Goal: Task Accomplishment & Management: Use online tool/utility

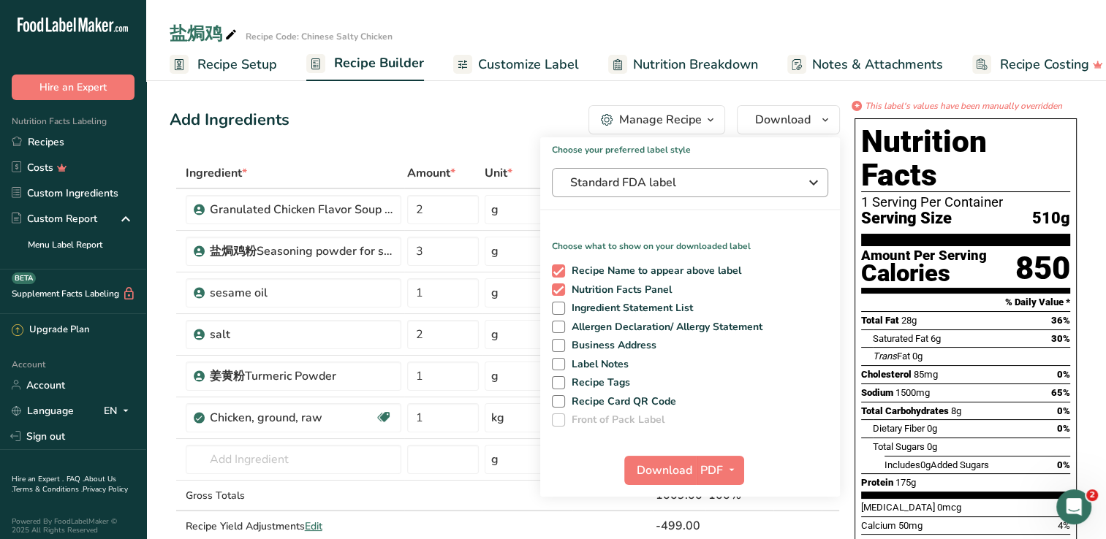
scroll to position [0, 5]
drag, startPoint x: 43, startPoint y: 142, endPoint x: 525, endPoint y: 86, distance: 485.6
click at [43, 142] on link "Recipes" at bounding box center [73, 142] width 146 height 26
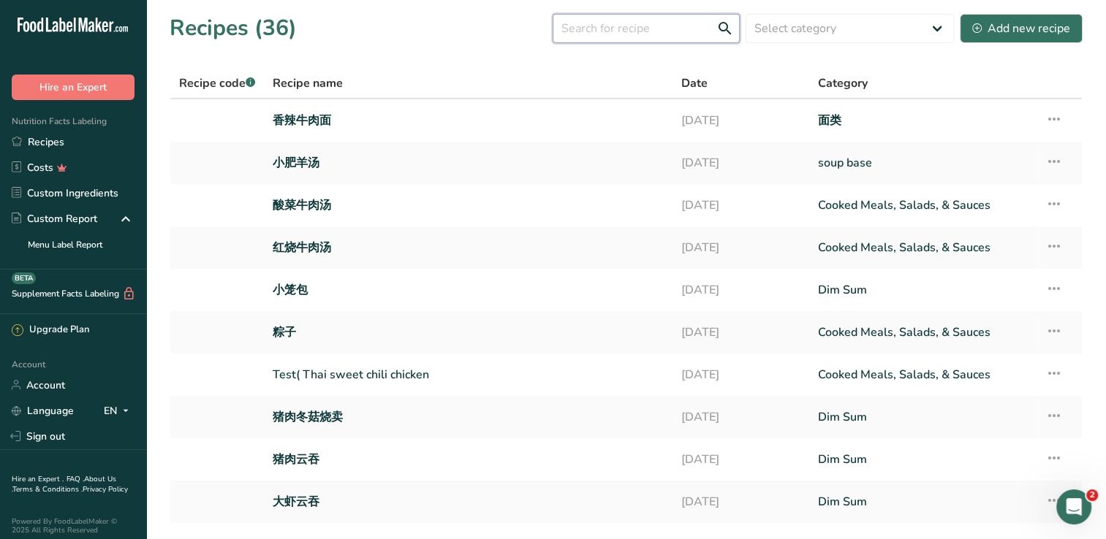
click at [639, 29] on input "text" at bounding box center [646, 28] width 187 height 29
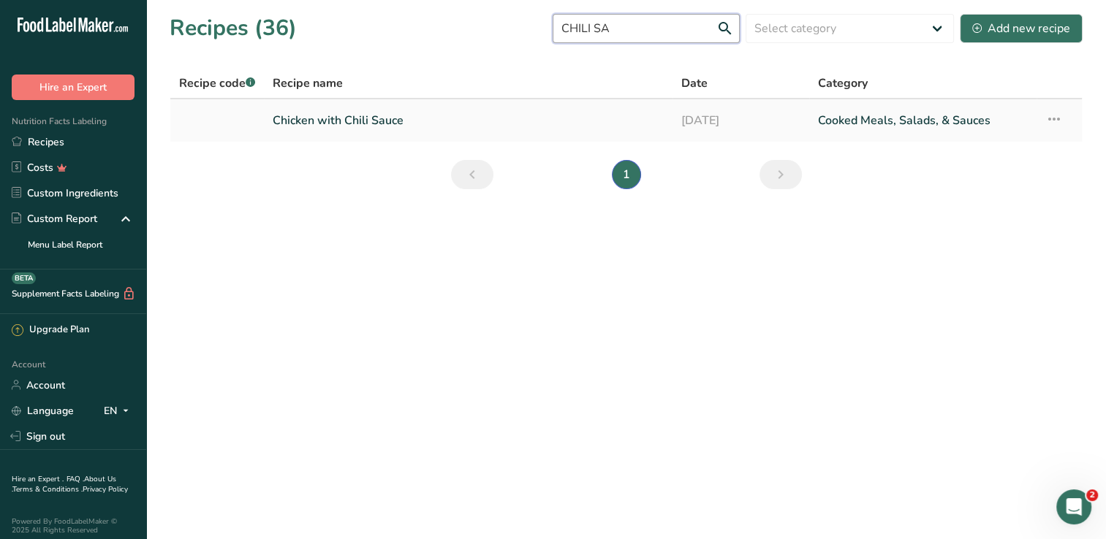
type input "CHILI SA"
click at [346, 121] on link "Chicken with Chili Sauce" at bounding box center [468, 120] width 391 height 31
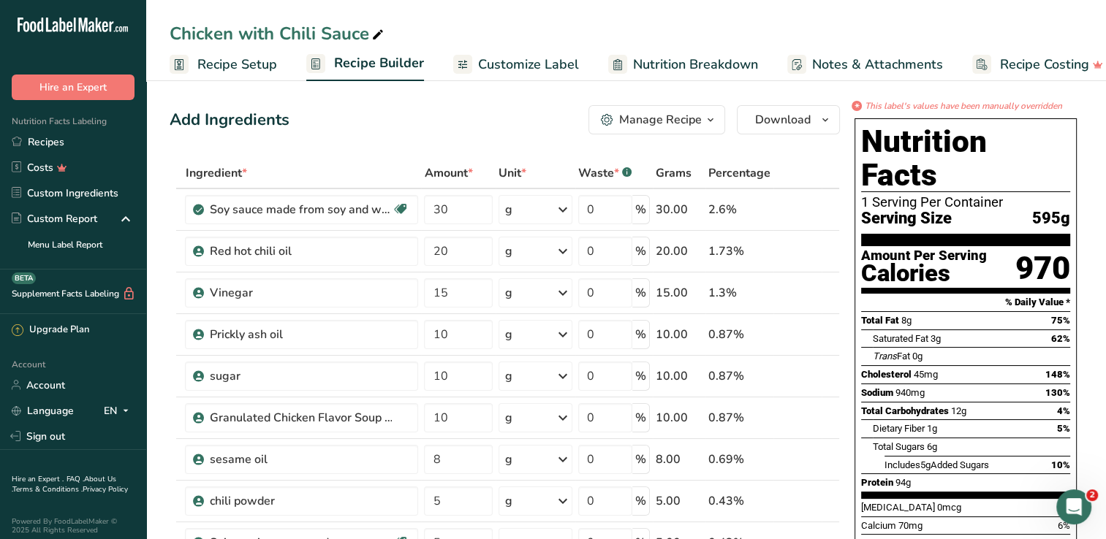
click at [232, 61] on span "Recipe Setup" at bounding box center [237, 65] width 80 height 20
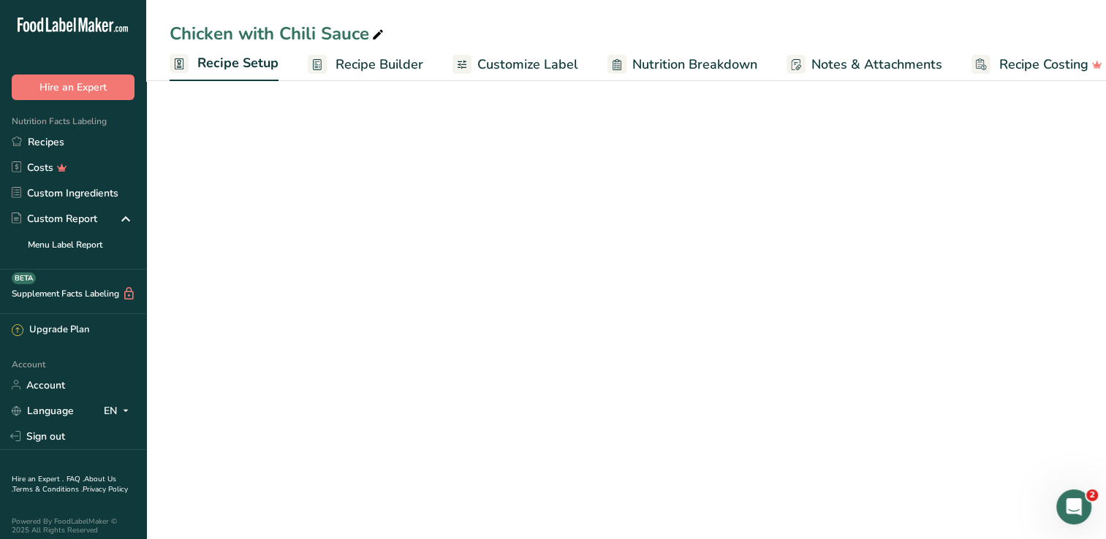
scroll to position [0, 5]
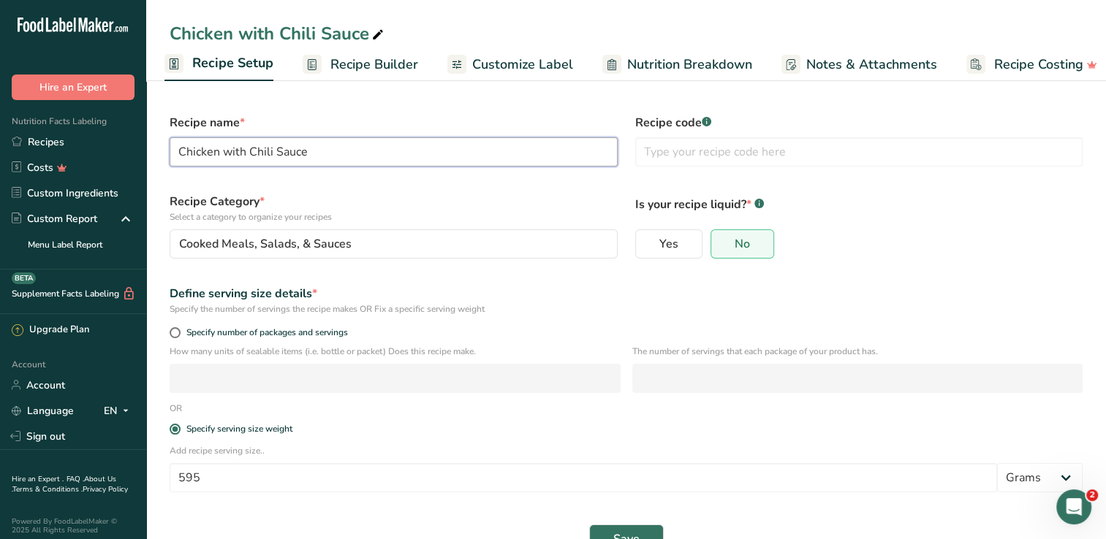
drag, startPoint x: 308, startPoint y: 151, endPoint x: 167, endPoint y: 144, distance: 141.9
click at [167, 144] on div "Recipe name * Chicken with Chili Sauce" at bounding box center [394, 140] width 466 height 70
drag, startPoint x: 219, startPoint y: 151, endPoint x: 152, endPoint y: 156, distance: 67.4
click at [152, 156] on section "Recipe name * C Recipe code .a-a{fill:#347362;}.b-a{fill:#fff;} Recipe Category…" at bounding box center [626, 326] width 960 height 501
type input "C"
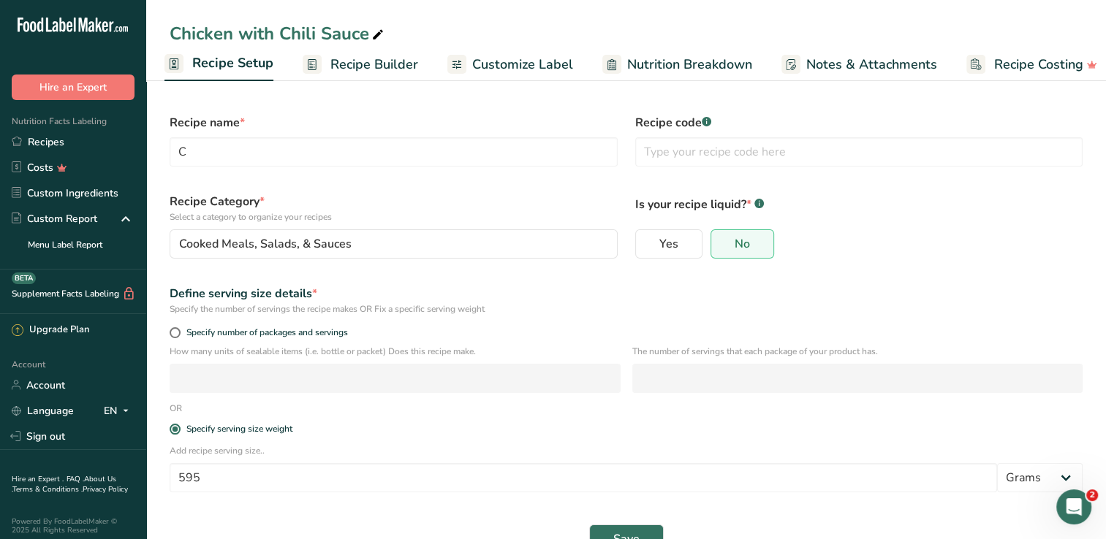
click at [152, 156] on section "Recipe name * C Recipe code .a-a{fill:#347362;}.b-a{fill:#fff;} Recipe Category…" at bounding box center [626, 326] width 960 height 501
drag, startPoint x: 152, startPoint y: 156, endPoint x: 293, endPoint y: 188, distance: 144.7
click at [294, 188] on div "Recipe Category * Select a category to organize your recipes Cooked Meals, Sala…" at bounding box center [394, 225] width 466 height 83
drag, startPoint x: 205, startPoint y: 148, endPoint x: 159, endPoint y: 151, distance: 46.1
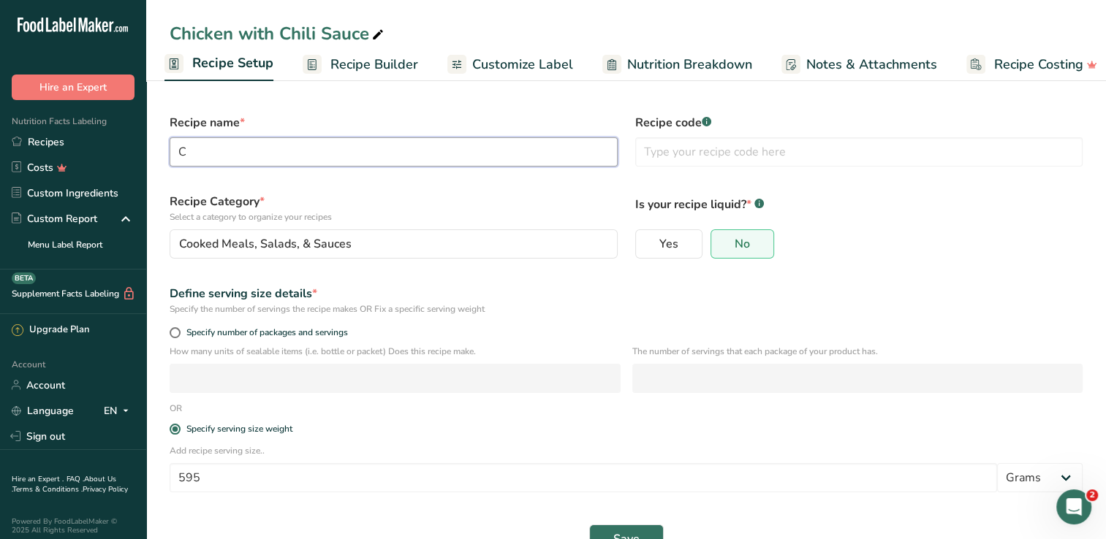
click at [159, 151] on section "Recipe name * C Recipe code .a-a{fill:#347362;}.b-a{fill:#fff;} Recipe Category…" at bounding box center [626, 326] width 960 height 501
click at [217, 148] on input "C" at bounding box center [394, 151] width 448 height 29
type input "C"
type input "c"
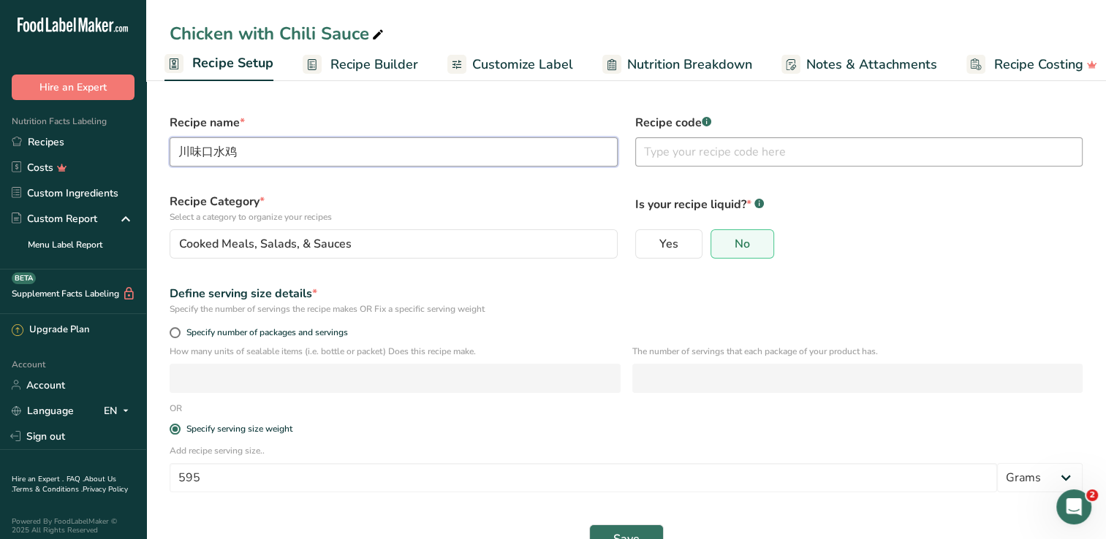
type input "川味口水鸡"
click at [663, 152] on input "text" at bounding box center [859, 151] width 448 height 29
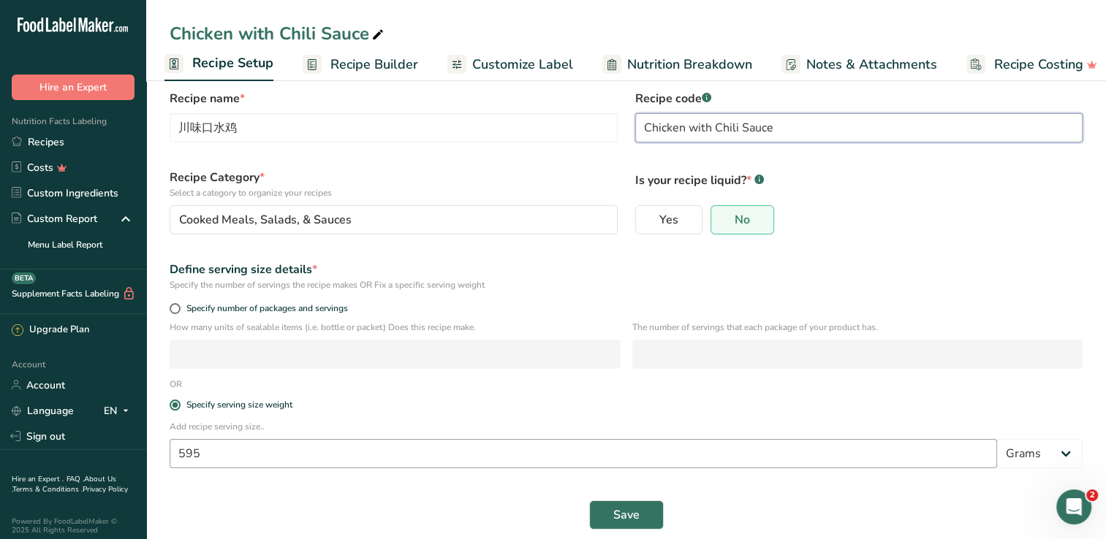
scroll to position [38, 0]
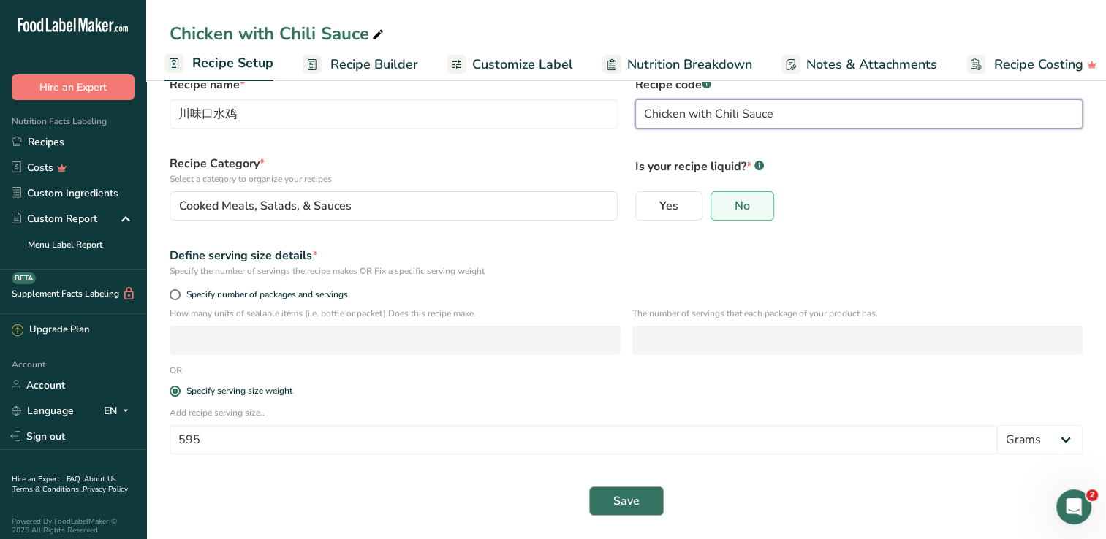
type input "Chicken with Chili Sauce"
click at [636, 492] on button "Save" at bounding box center [626, 501] width 75 height 29
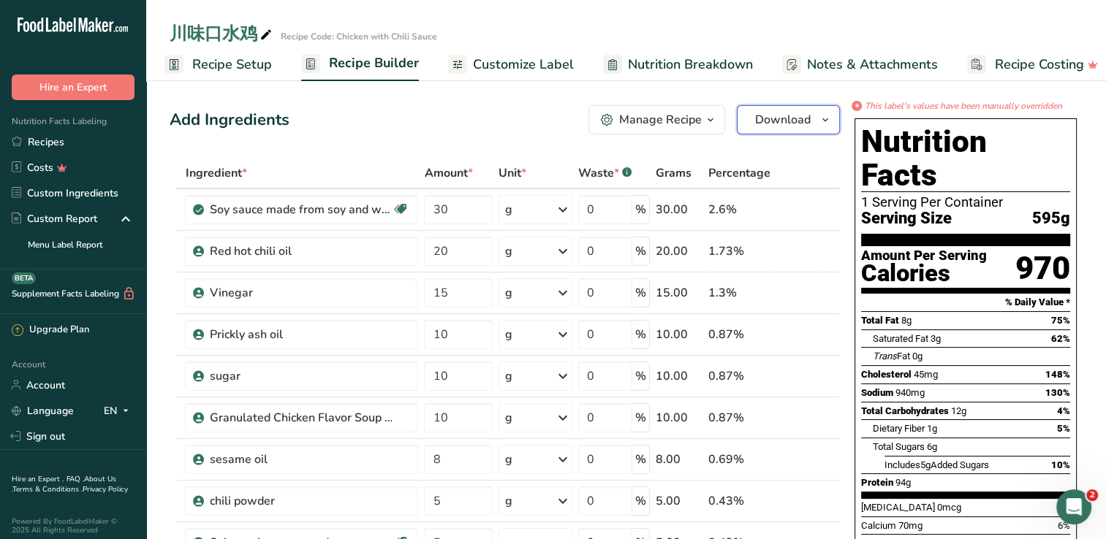
click at [824, 115] on icon "button" at bounding box center [825, 120] width 12 height 18
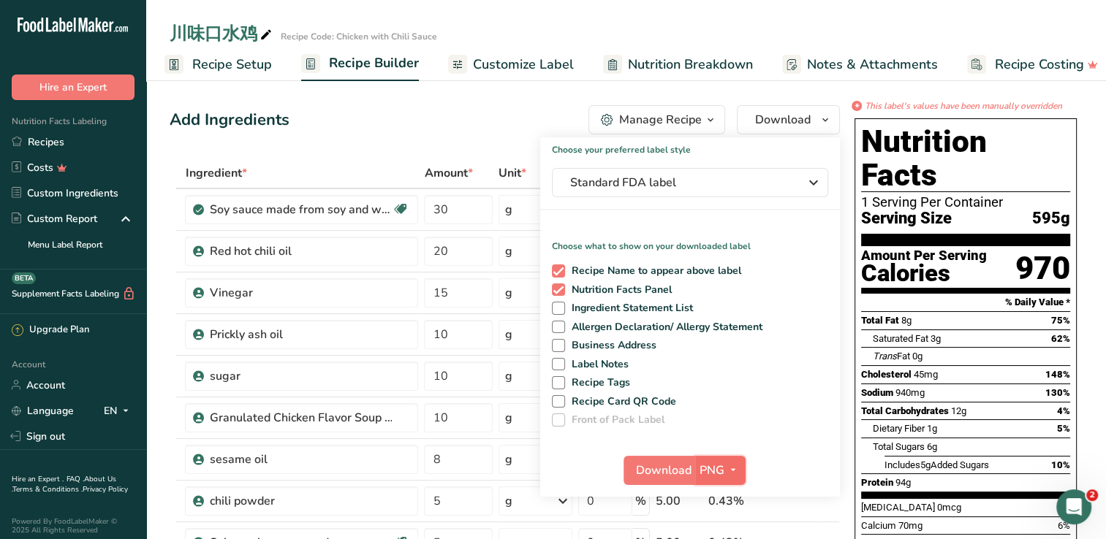
click at [719, 474] on span "PNG" at bounding box center [711, 471] width 25 height 18
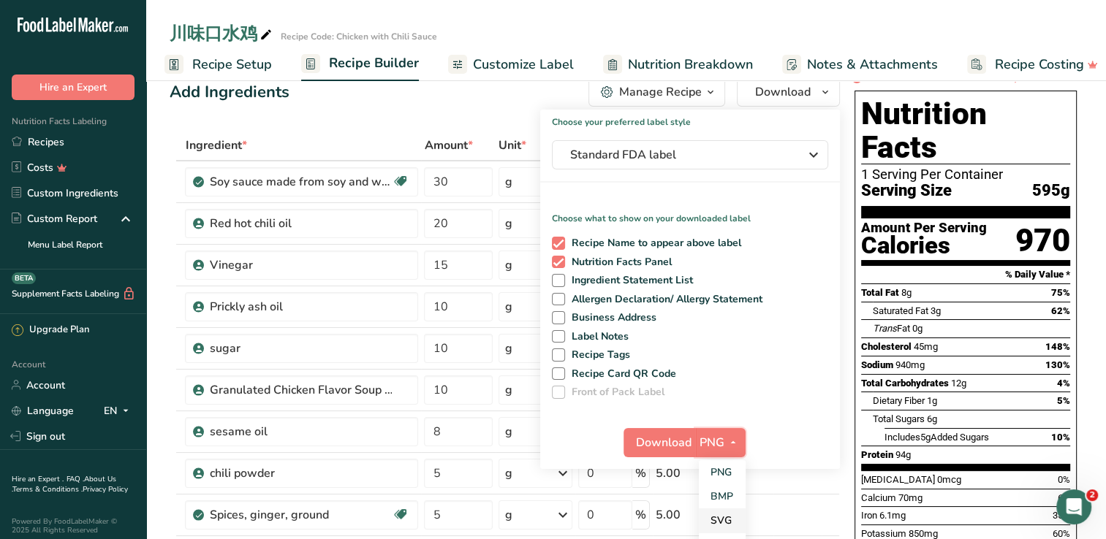
scroll to position [73, 0]
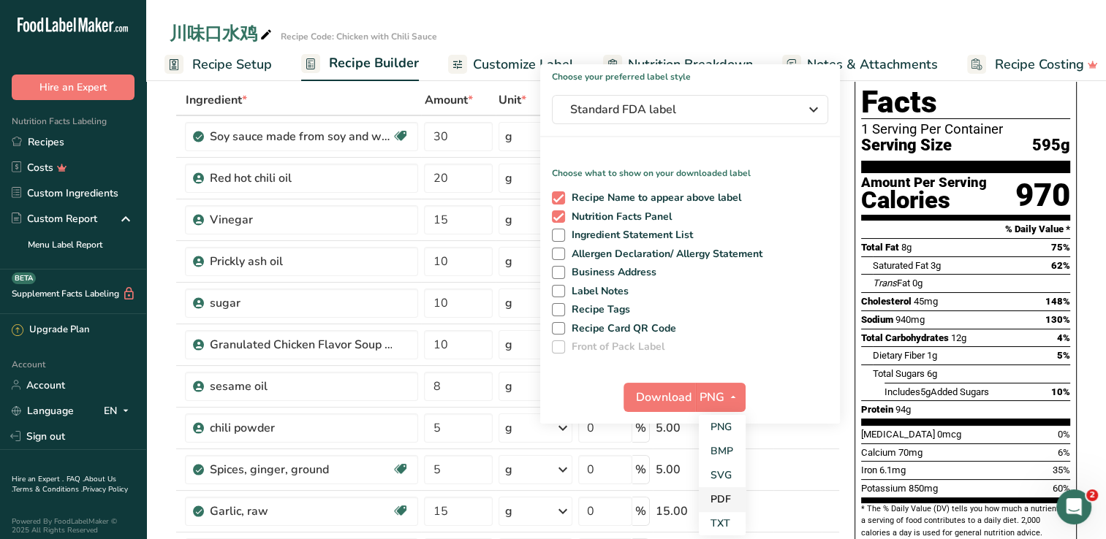
click at [725, 503] on link "PDF" at bounding box center [722, 499] width 47 height 24
click at [669, 396] on span "Download" at bounding box center [665, 398] width 56 height 18
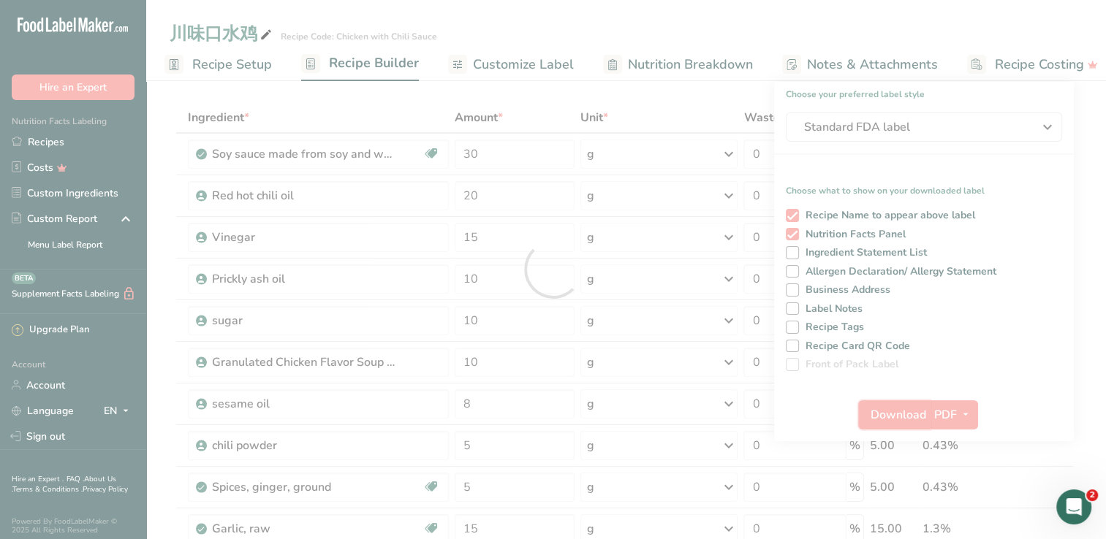
scroll to position [0, 0]
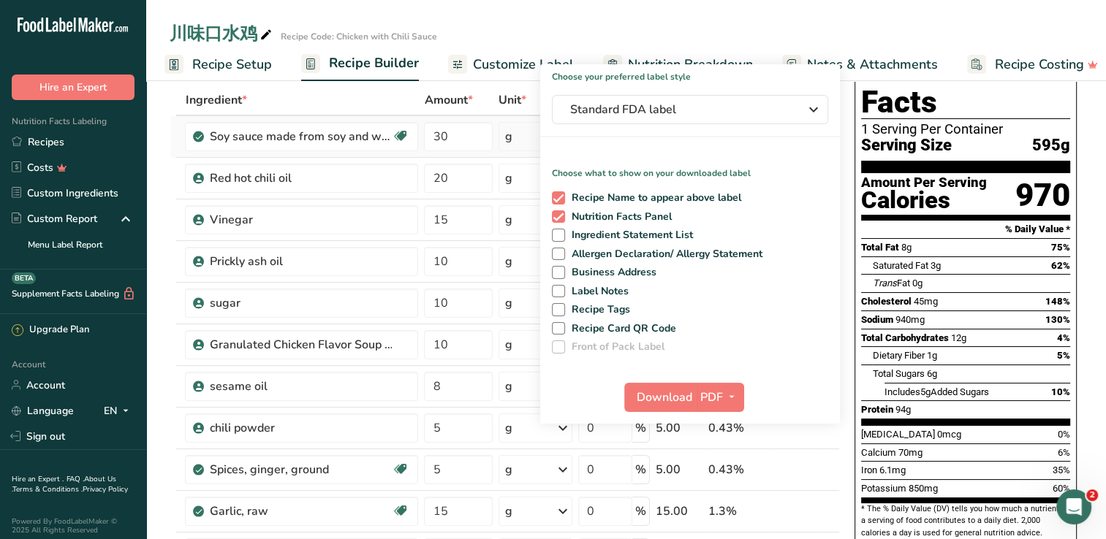
drag, startPoint x: 61, startPoint y: 147, endPoint x: 515, endPoint y: 123, distance: 454.5
click at [61, 147] on link "Recipes" at bounding box center [73, 142] width 146 height 26
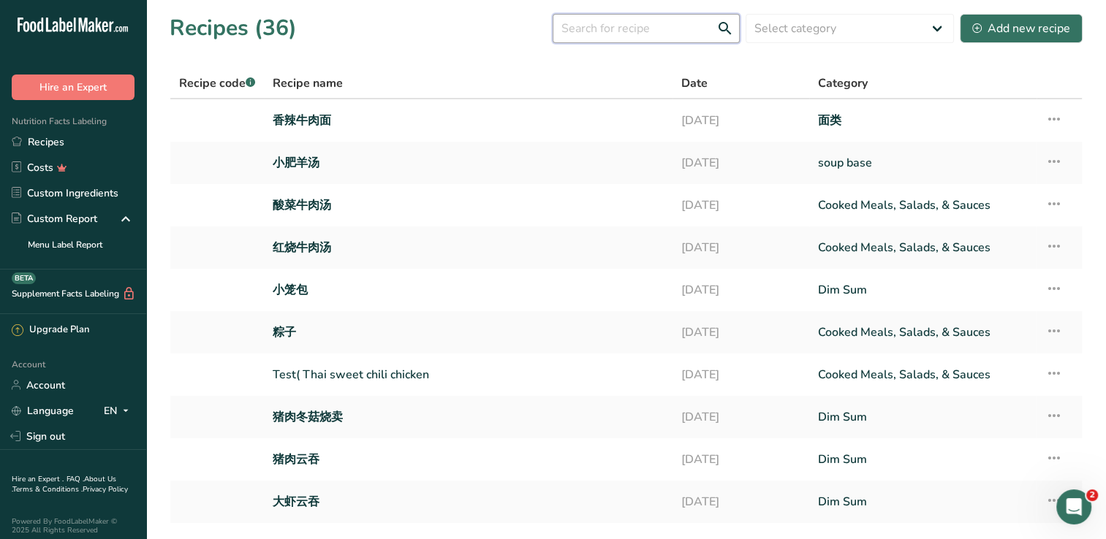
click at [618, 39] on input "text" at bounding box center [646, 28] width 187 height 29
type input "J"
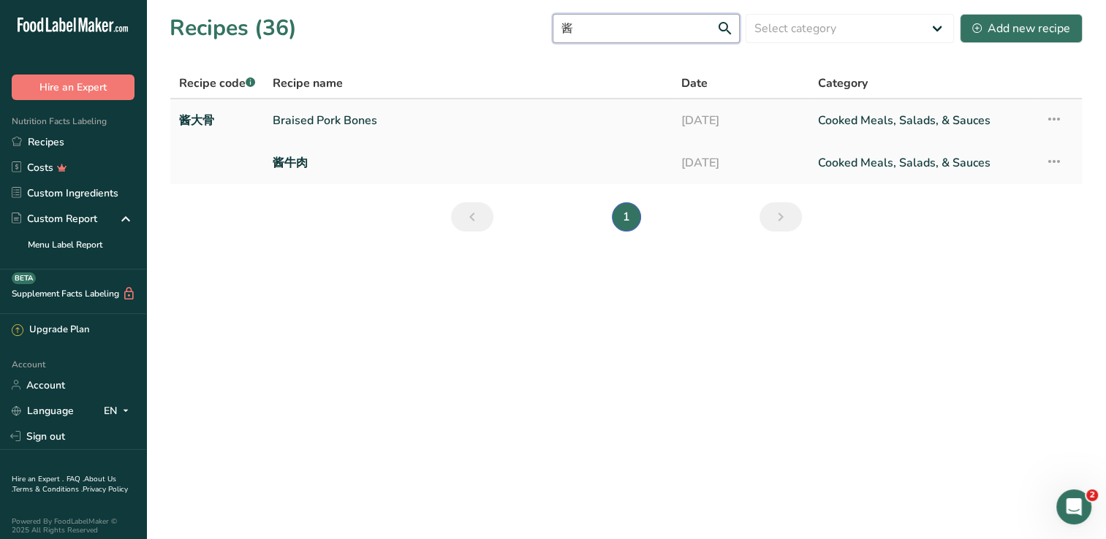
type input "酱"
click at [451, 126] on link "Braised Pork Bones" at bounding box center [468, 120] width 391 height 31
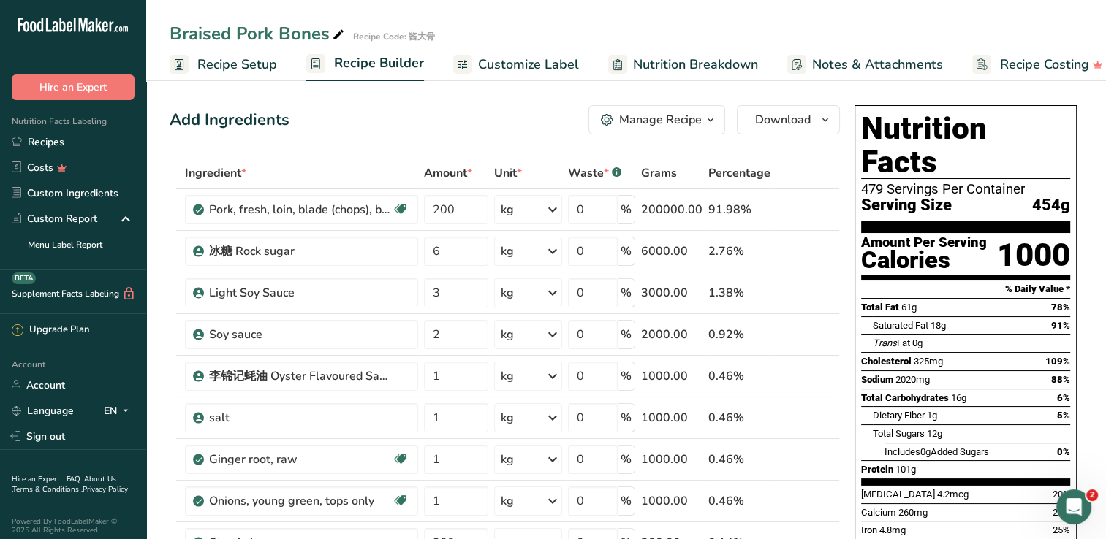
click at [212, 63] on span "Recipe Setup" at bounding box center [237, 65] width 80 height 20
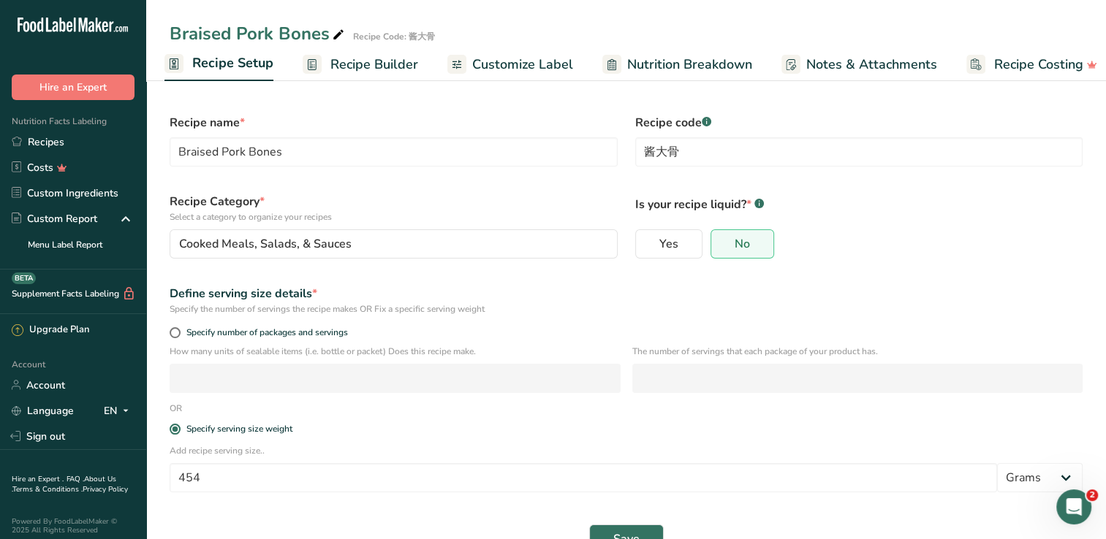
click at [547, 66] on span "Customize Label" at bounding box center [522, 65] width 101 height 20
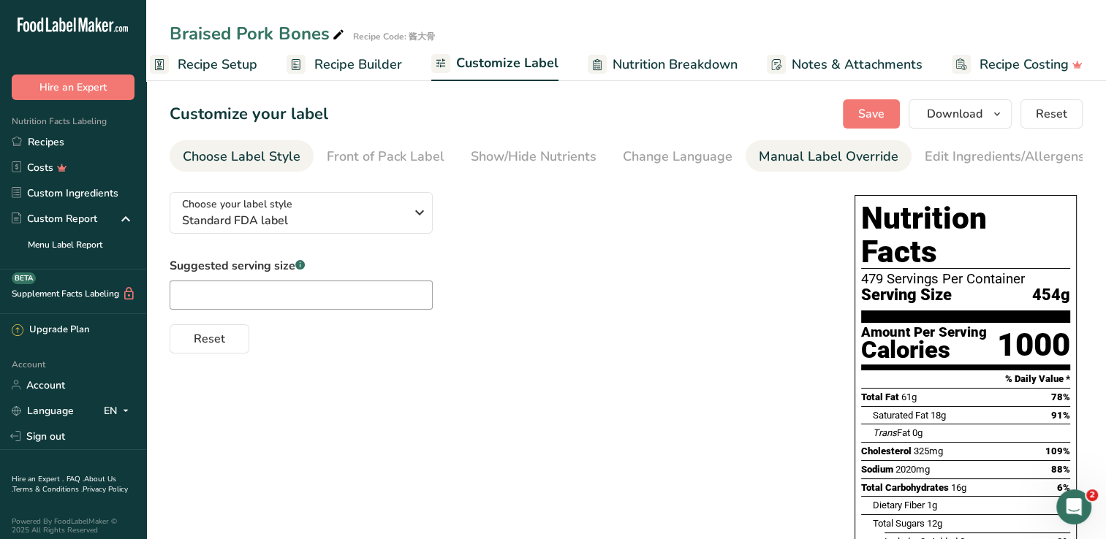
click at [798, 156] on div "Manual Label Override" at bounding box center [829, 157] width 140 height 20
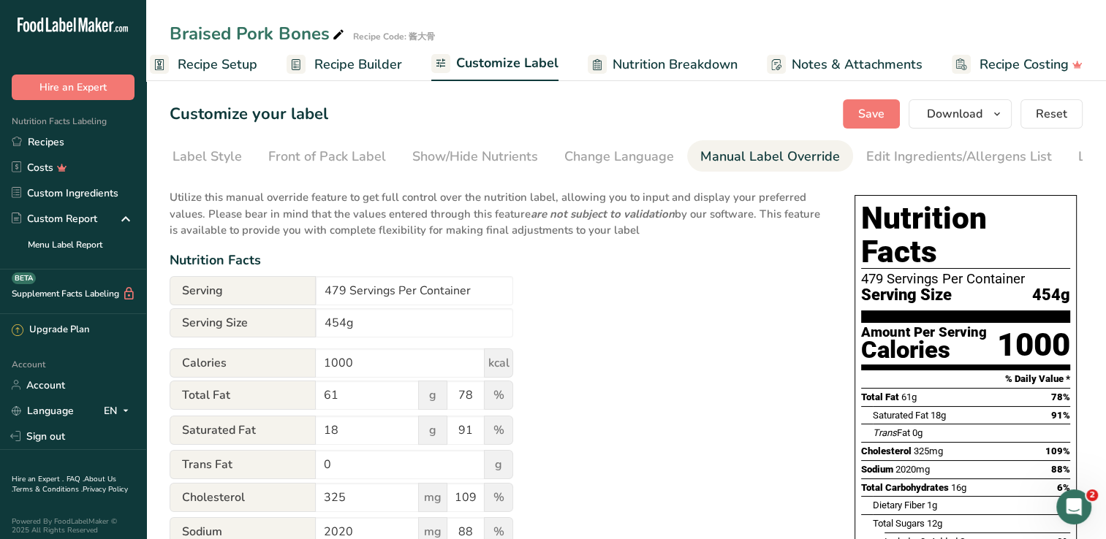
scroll to position [0, 149]
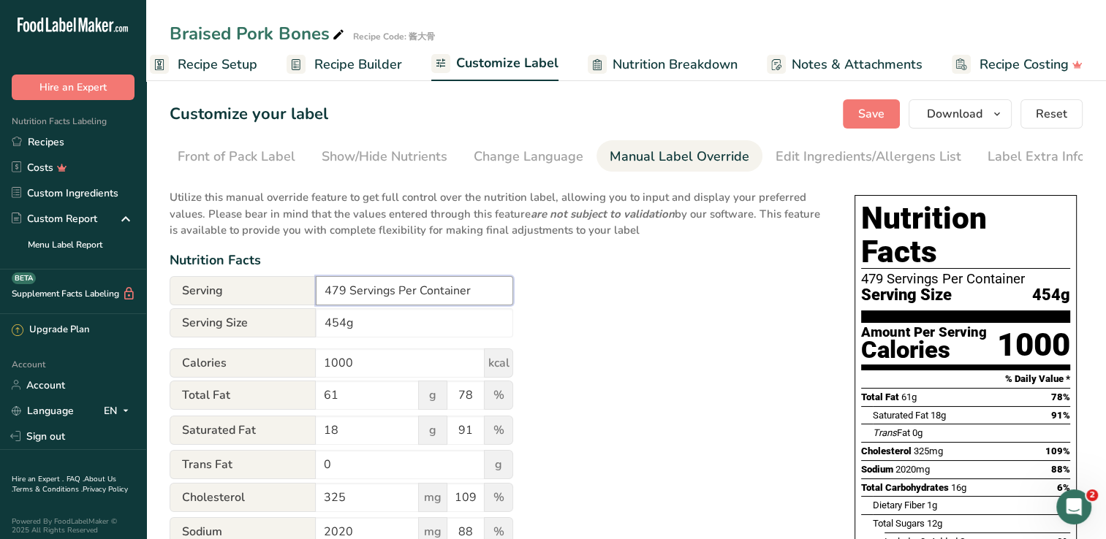
drag, startPoint x: 342, startPoint y: 292, endPoint x: 307, endPoint y: 288, distance: 35.4
click at [307, 289] on div "Serving 479 Servings Per Container" at bounding box center [342, 290] width 344 height 29
type input "2 Servings Per Container"
click at [656, 335] on div "Utilize this manual override feature to get full control over the nutrition lab…" at bounding box center [498, 539] width 656 height 716
